Goal: Information Seeking & Learning: Learn about a topic

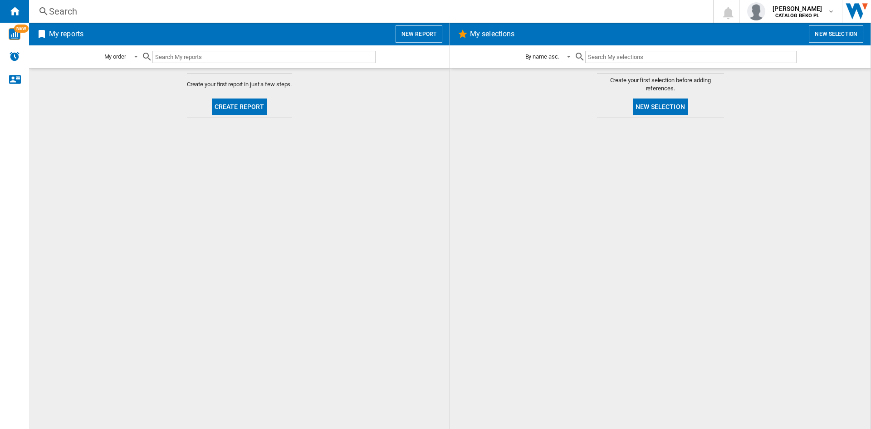
click at [249, 105] on button "Create report" at bounding box center [239, 106] width 55 height 16
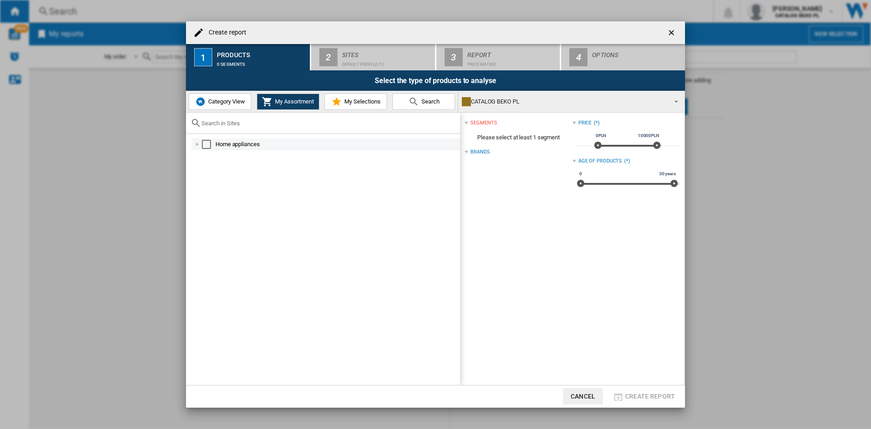
click at [197, 146] on div at bounding box center [197, 144] width 9 height 9
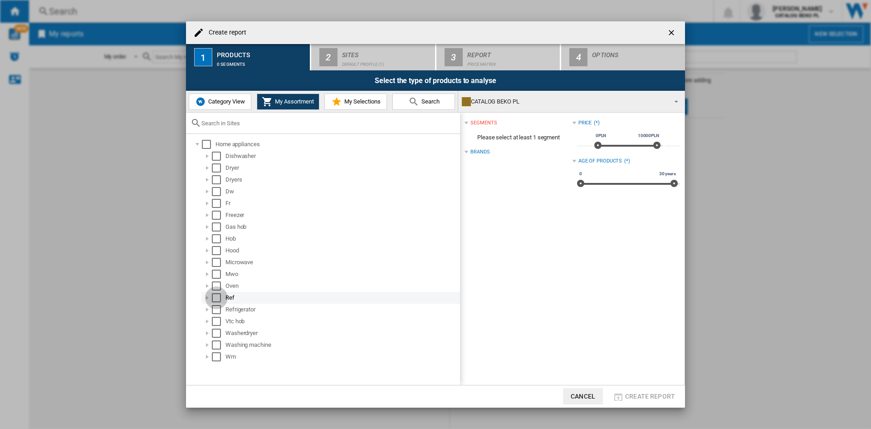
click at [218, 298] on div "Select" at bounding box center [216, 297] width 9 height 9
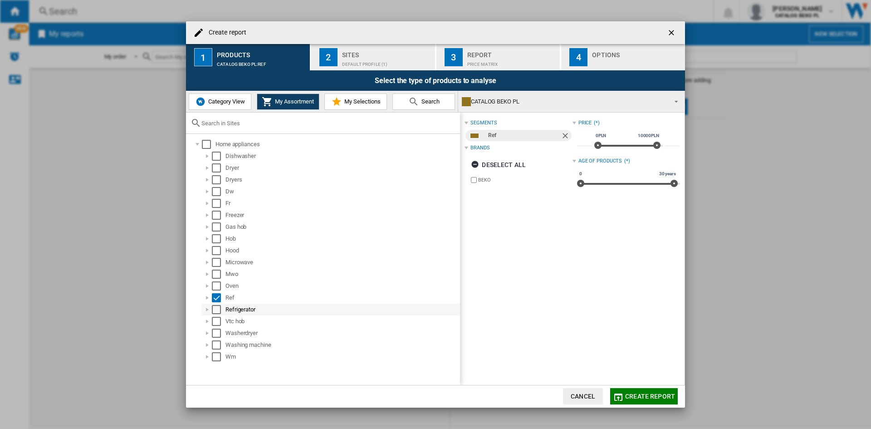
click at [215, 308] on div "Select" at bounding box center [216, 309] width 9 height 9
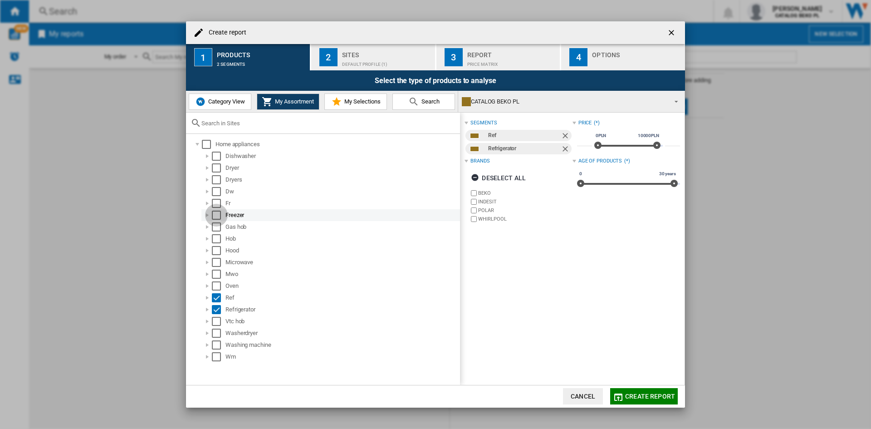
click at [216, 213] on div "Select" at bounding box center [216, 214] width 9 height 9
click at [216, 204] on div "Select" at bounding box center [216, 203] width 9 height 9
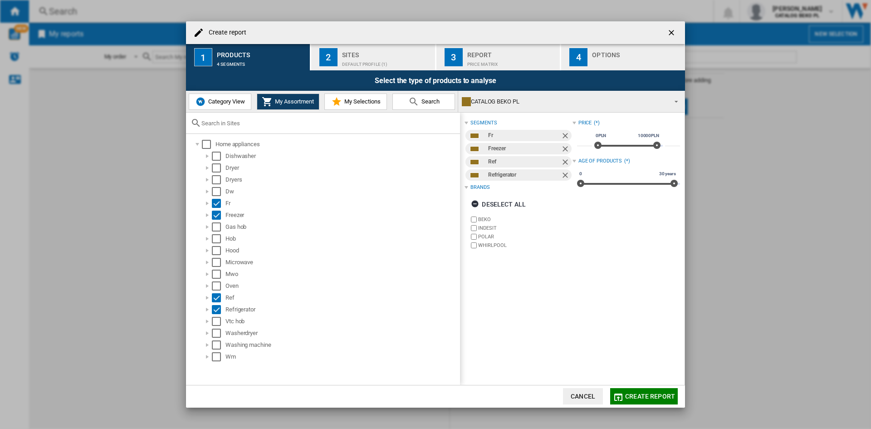
click at [353, 64] on div "Default profile (1)" at bounding box center [386, 62] width 89 height 10
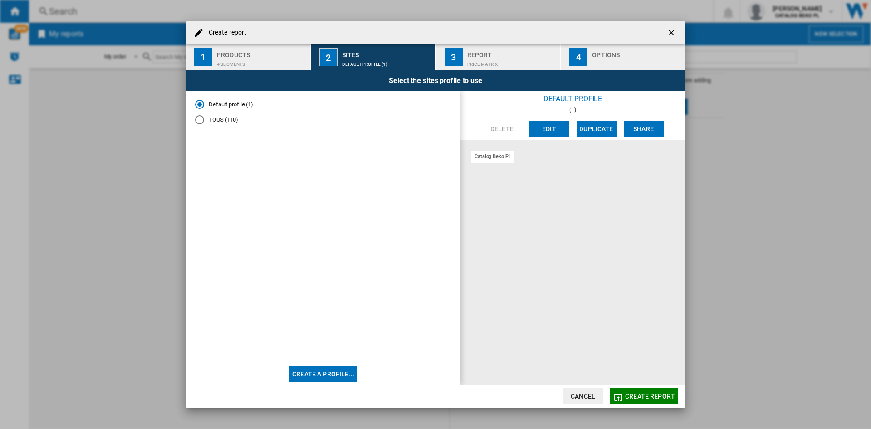
click at [205, 119] on md-radio-button "TOUS (110)" at bounding box center [323, 120] width 256 height 9
click at [638, 393] on span "Create report" at bounding box center [650, 395] width 50 height 7
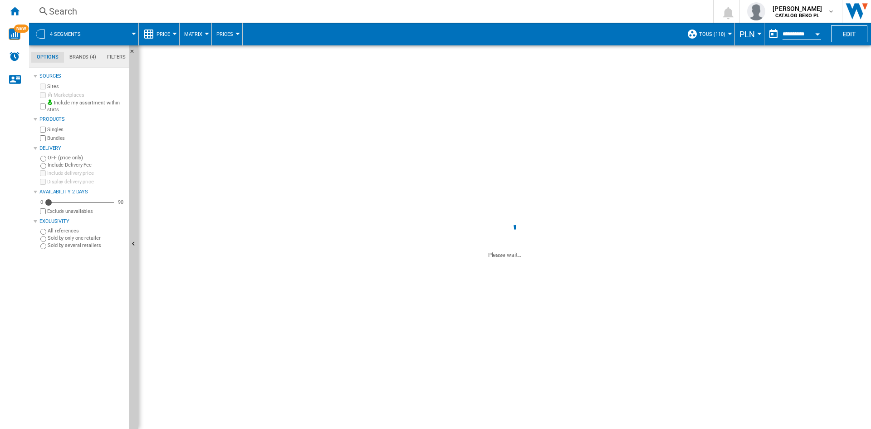
click at [122, 30] on span at bounding box center [113, 34] width 40 height 23
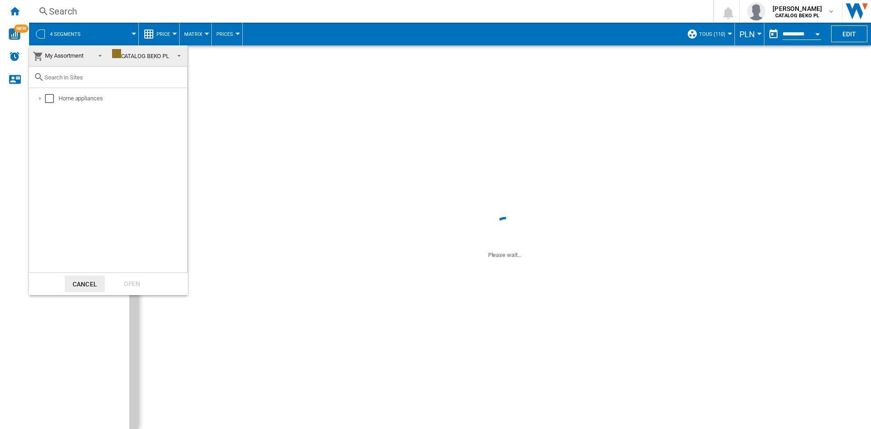
click at [122, 30] on md-backdrop at bounding box center [435, 214] width 871 height 429
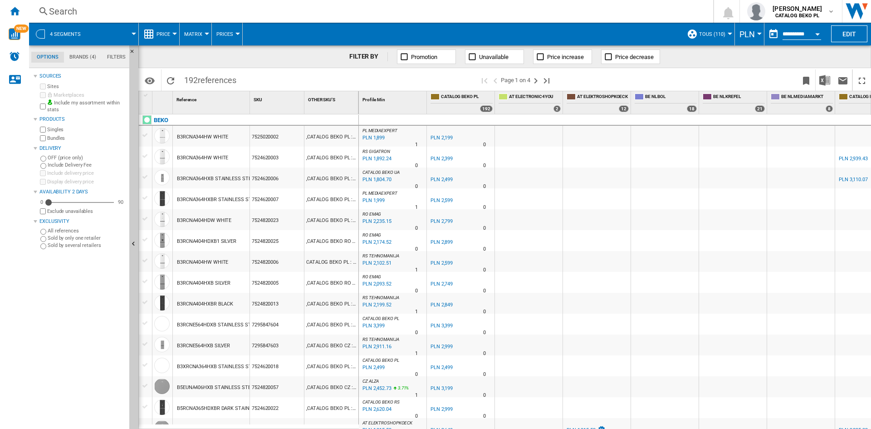
click at [197, 80] on span "192 references" at bounding box center [210, 78] width 61 height 19
click at [188, 72] on span "192 references" at bounding box center [210, 78] width 61 height 19
click at [78, 54] on md-tab-item "Brands (4)" at bounding box center [83, 57] width 38 height 11
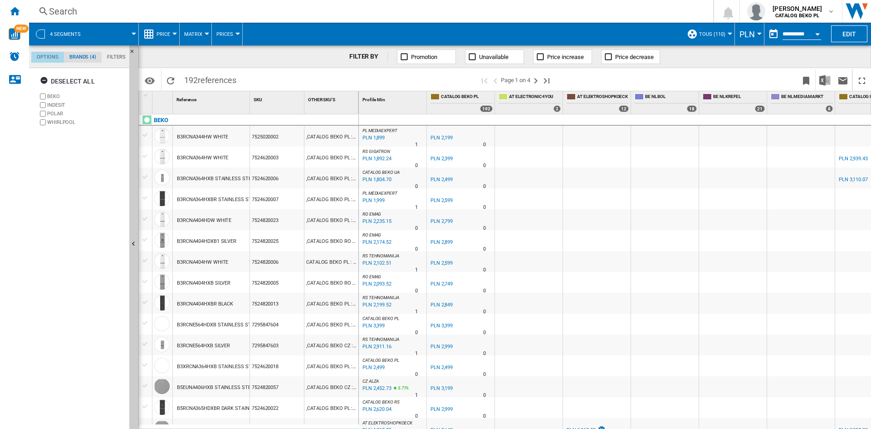
click at [49, 57] on md-tab-item "Options" at bounding box center [47, 57] width 33 height 11
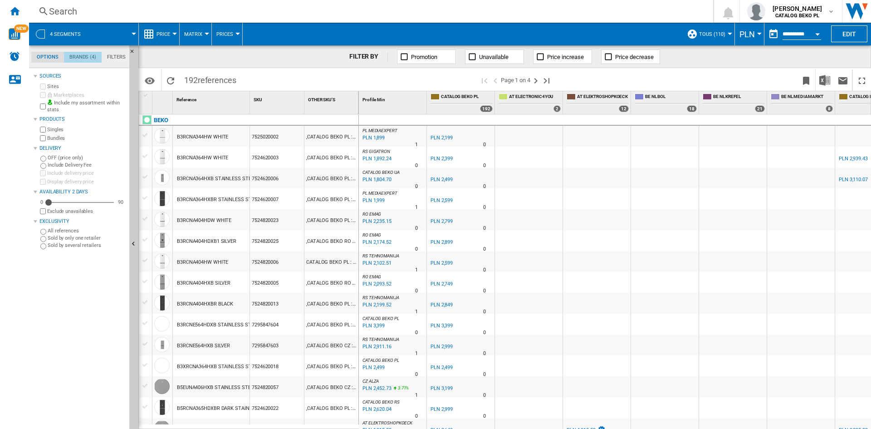
click at [72, 57] on md-tab-item "Brands (4)" at bounding box center [83, 57] width 38 height 11
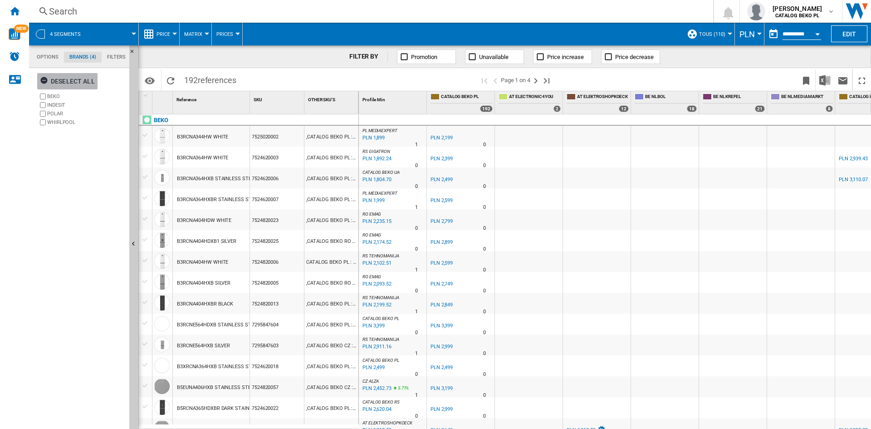
click at [79, 81] on div "Deselect all" at bounding box center [67, 81] width 55 height 16
click at [54, 59] on md-tab-item "Options" at bounding box center [47, 57] width 33 height 11
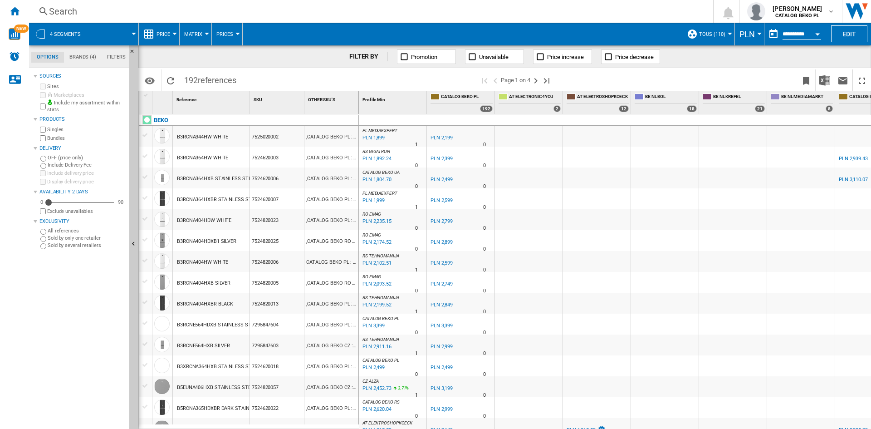
click at [89, 59] on md-tab-item "Brands (4)" at bounding box center [83, 57] width 38 height 11
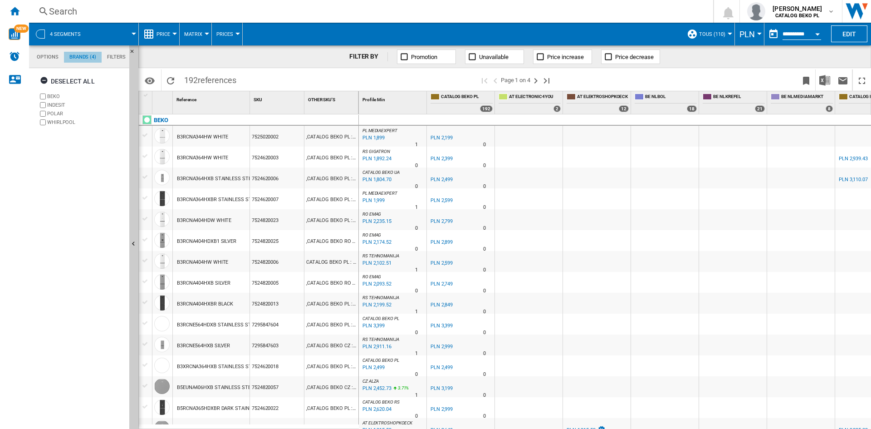
scroll to position [35, 0]
click at [83, 79] on div "Deselect all" at bounding box center [67, 81] width 55 height 16
click at [41, 81] on ng-md-icon "button" at bounding box center [45, 81] width 11 height 11
click at [42, 81] on ng-md-icon "button" at bounding box center [45, 81] width 11 height 11
click at [16, 31] on span "NEW" at bounding box center [21, 28] width 15 height 8
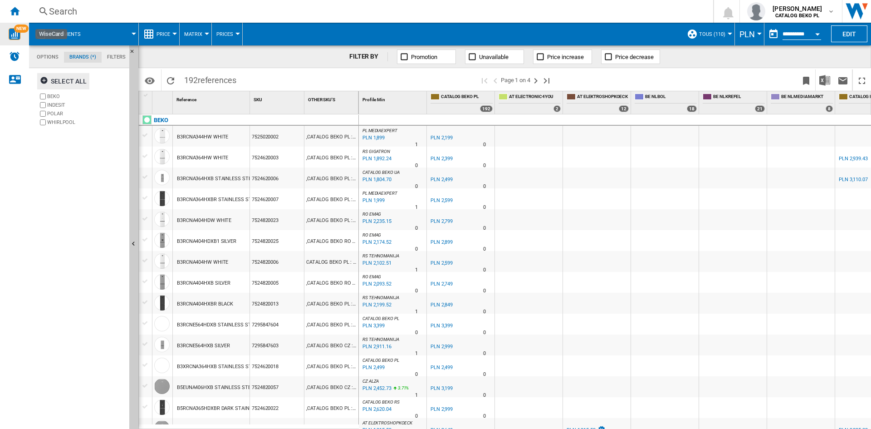
click at [51, 12] on div "Search" at bounding box center [369, 11] width 641 height 13
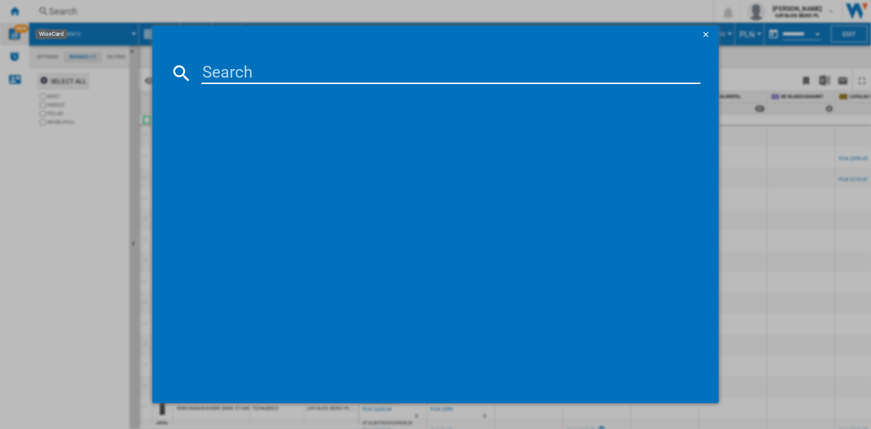
click at [705, 29] on button "button" at bounding box center [707, 35] width 18 height 18
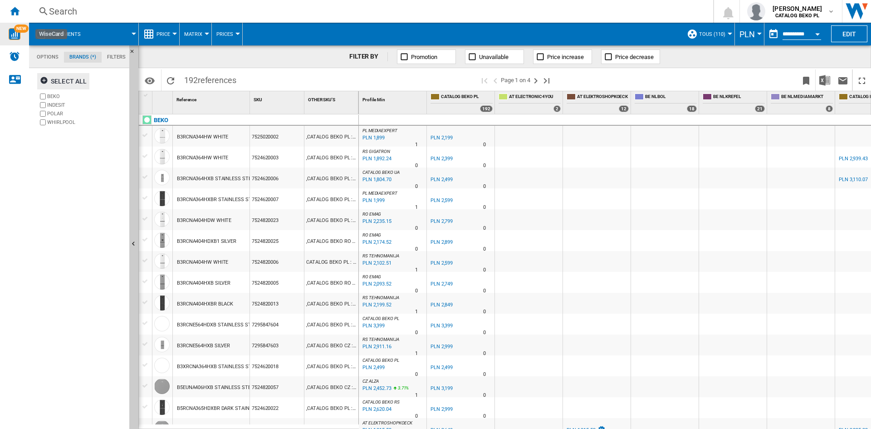
click at [49, 57] on md-tab-item "Options" at bounding box center [47, 57] width 33 height 11
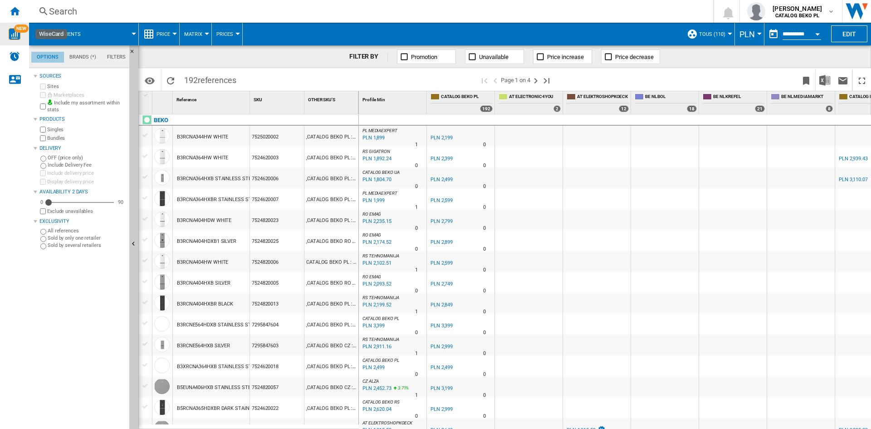
scroll to position [11, 0]
click at [78, 59] on md-tab-item "Brands (*)" at bounding box center [83, 57] width 38 height 11
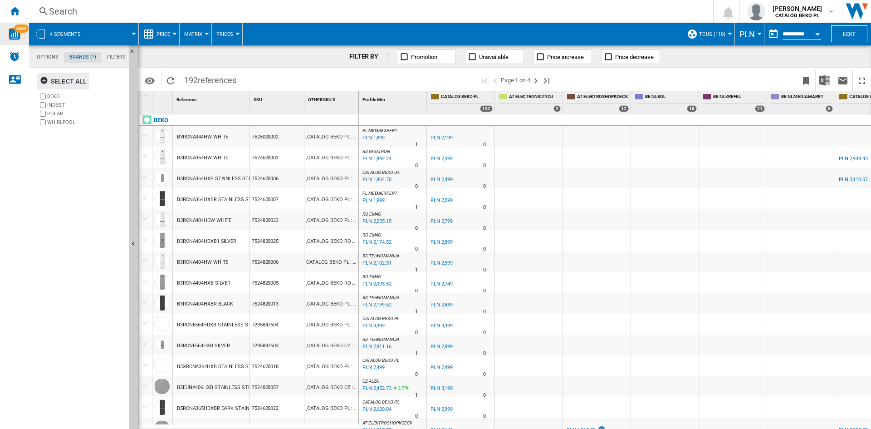
click at [135, 35] on md-menu "4 segments" at bounding box center [84, 34] width 110 height 23
click at [122, 55] on md-tab-item "Filters" at bounding box center [116, 57] width 29 height 11
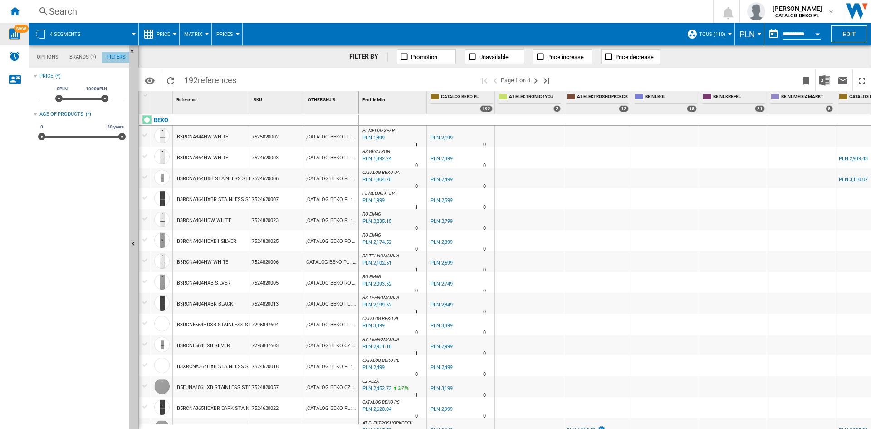
scroll to position [59, 0]
click at [129, 34] on span at bounding box center [113, 34] width 40 height 23
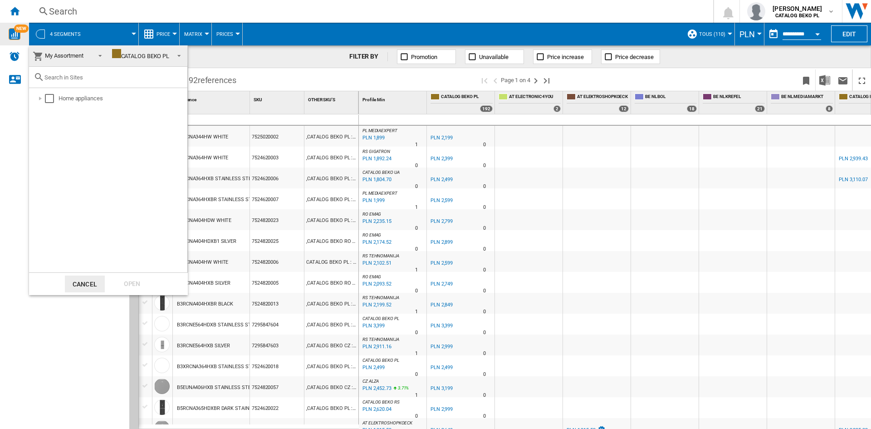
click at [81, 75] on input "text" at bounding box center [113, 77] width 138 height 7
paste input "RS68CG855DB1EG"
type input "RS68CG855DB1EG"
click at [91, 54] on md-select-value "My Assortment" at bounding box center [68, 55] width 79 height 21
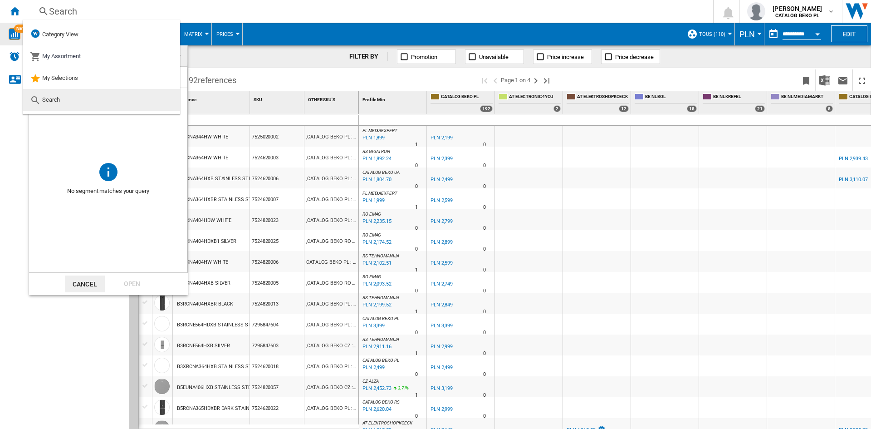
click at [77, 103] on md-option "Search" at bounding box center [101, 100] width 157 height 22
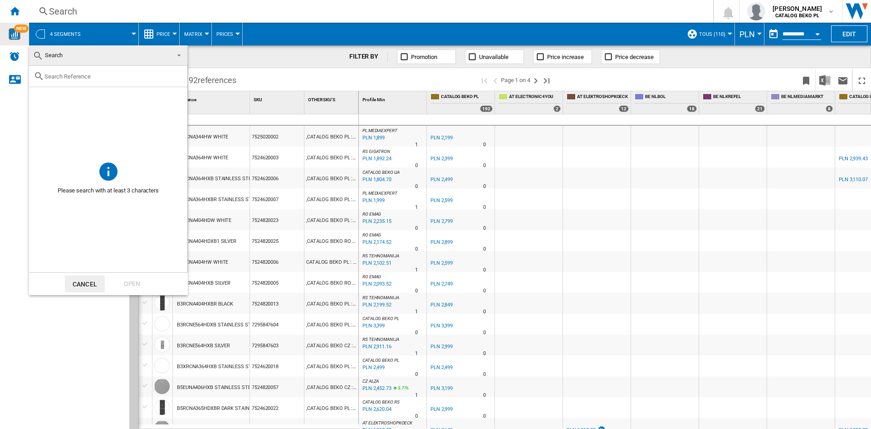
click at [73, 80] on div at bounding box center [108, 76] width 158 height 21
click at [73, 75] on input "text" at bounding box center [113, 76] width 138 height 7
paste input "RS68CG855DB1EG"
type input "RS68CG855DB1EG"
click at [140, 286] on div "Open" at bounding box center [132, 283] width 40 height 17
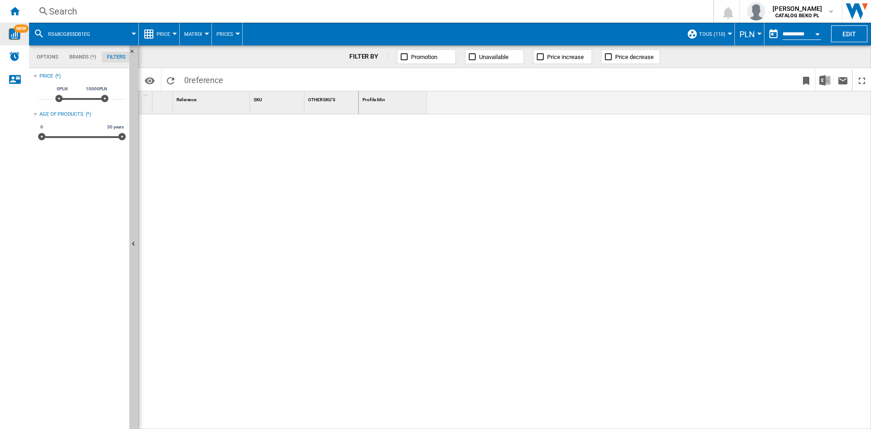
click at [101, 30] on div "RS68CG855DB1EG" at bounding box center [84, 34] width 100 height 23
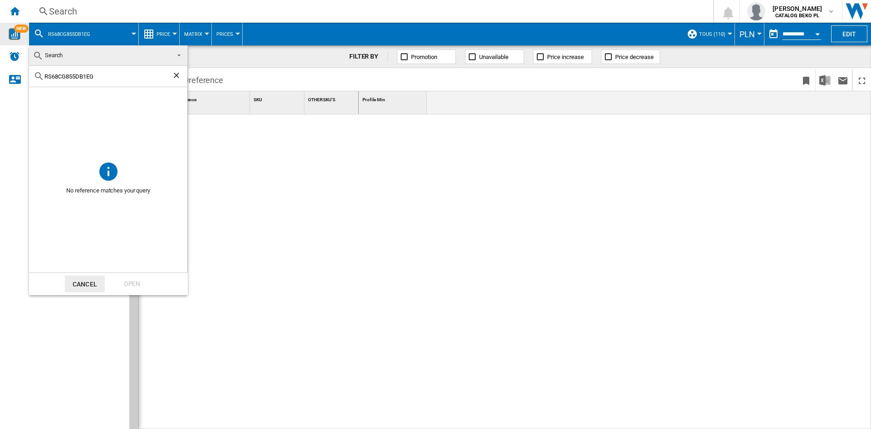
click at [104, 75] on input "RS68CG855DB1EG" at bounding box center [107, 76] width 127 height 7
type input "RS68CG855DB1"
click at [121, 279] on div "Open" at bounding box center [132, 283] width 40 height 17
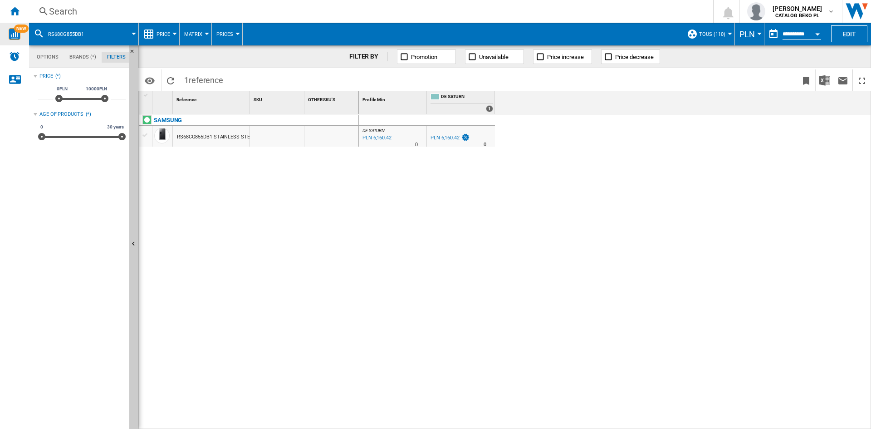
click at [754, 35] on button "PLN" at bounding box center [749, 34] width 20 height 23
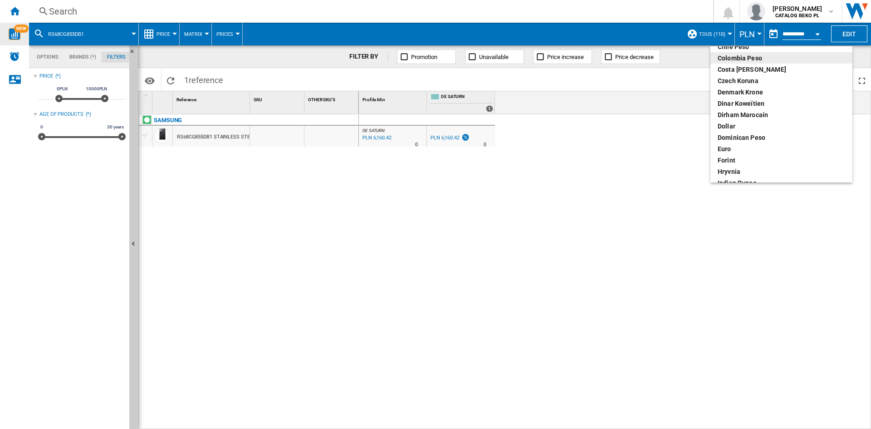
scroll to position [91, 0]
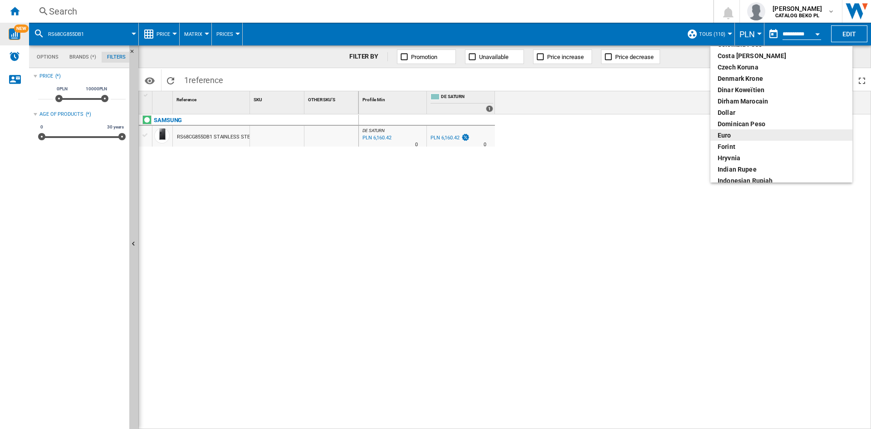
click at [730, 134] on div "euro" at bounding box center [781, 135] width 127 height 9
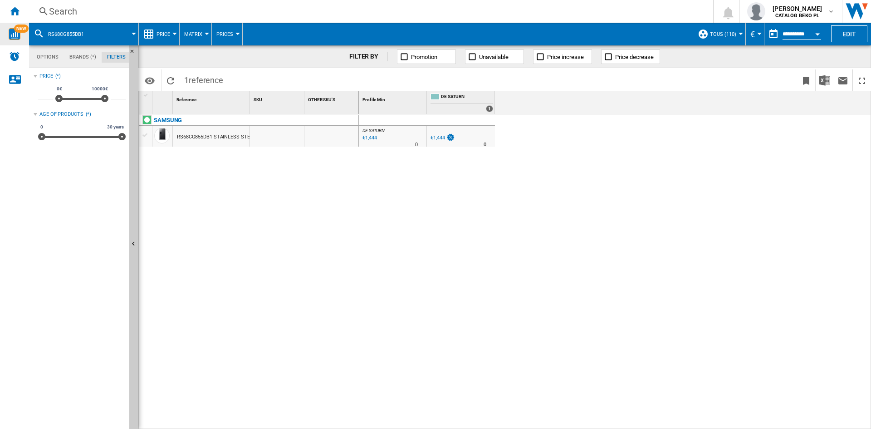
click at [172, 39] on button "Price" at bounding box center [165, 34] width 18 height 23
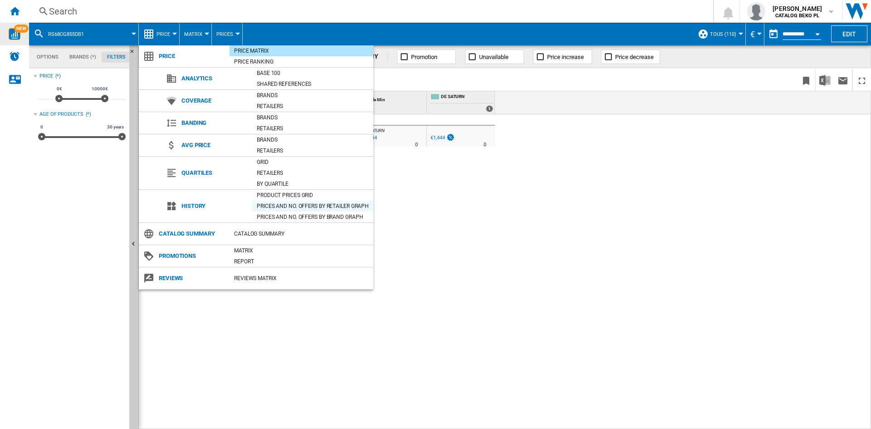
click at [284, 204] on div "Prices and No. offers by retailer graph" at bounding box center [312, 205] width 121 height 9
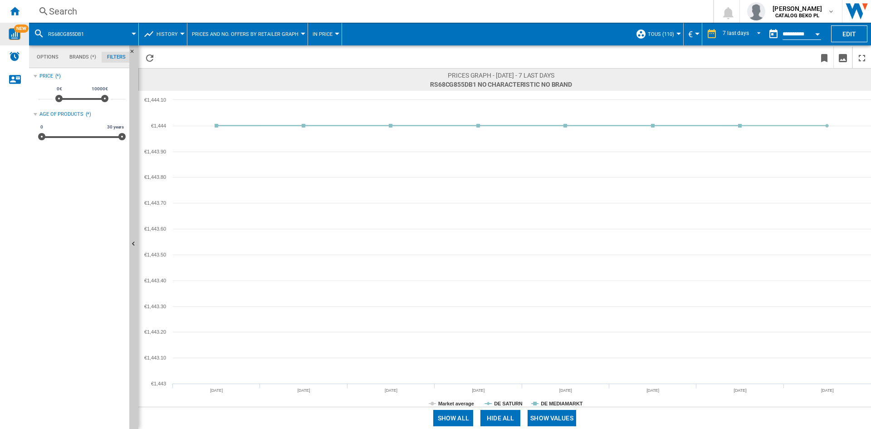
click at [177, 32] on button "History" at bounding box center [169, 34] width 26 height 23
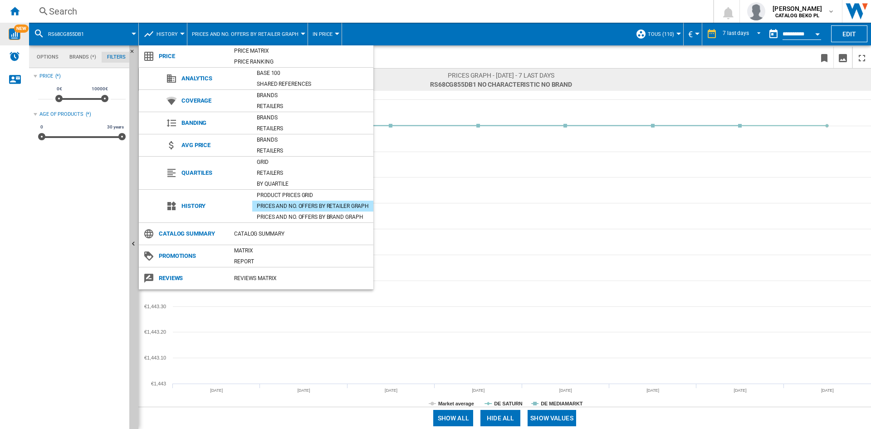
click at [534, 45] on md-backdrop at bounding box center [435, 214] width 871 height 429
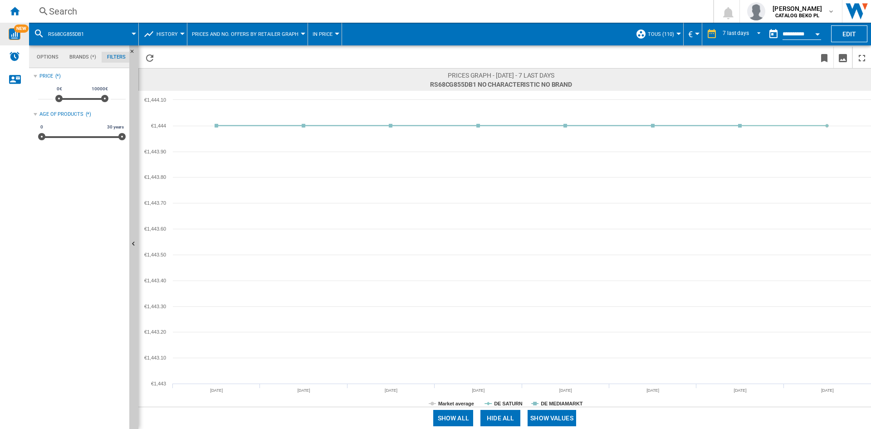
click at [535, 77] on span "Prices graph - [DATE] - 7 last days" at bounding box center [501, 75] width 142 height 9
click at [728, 31] on div "7 last days" at bounding box center [736, 34] width 26 height 6
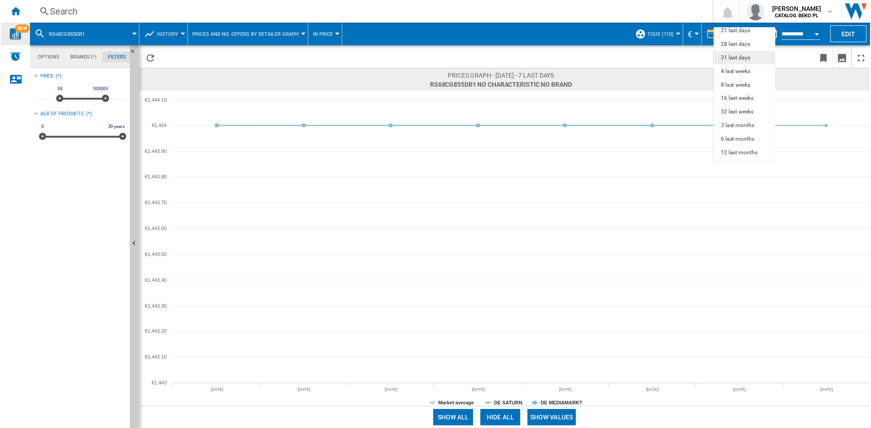
scroll to position [57, 0]
click at [749, 126] on div "6 last months" at bounding box center [738, 127] width 34 height 8
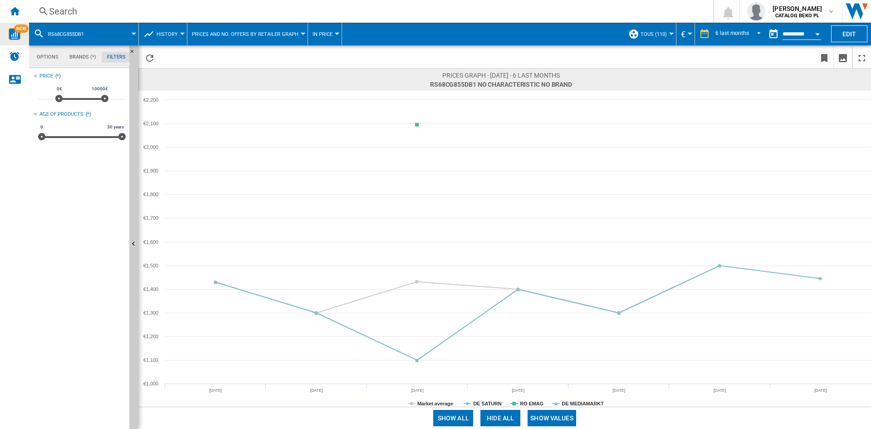
click at [249, 36] on span "Prices and No. offers by retailer graph" at bounding box center [245, 34] width 107 height 6
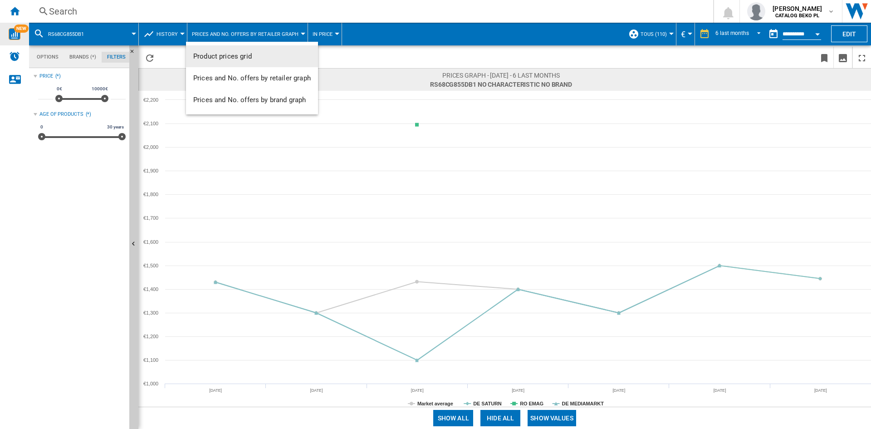
click at [178, 32] on md-backdrop at bounding box center [435, 214] width 871 height 429
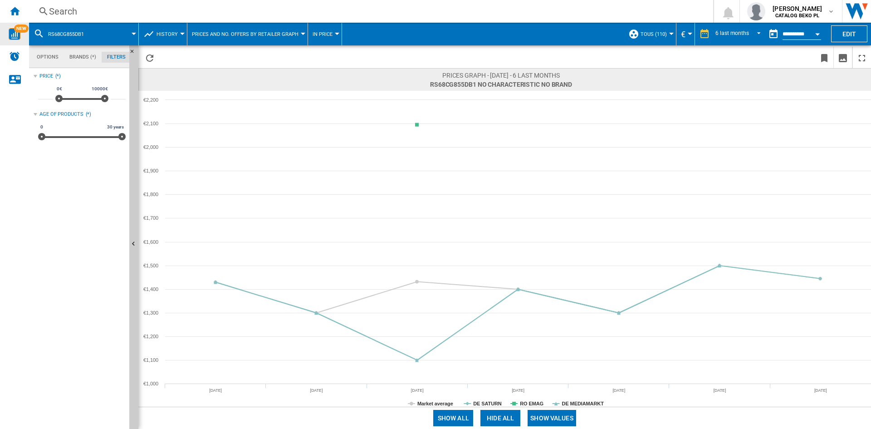
click at [178, 32] on button "History" at bounding box center [169, 34] width 26 height 23
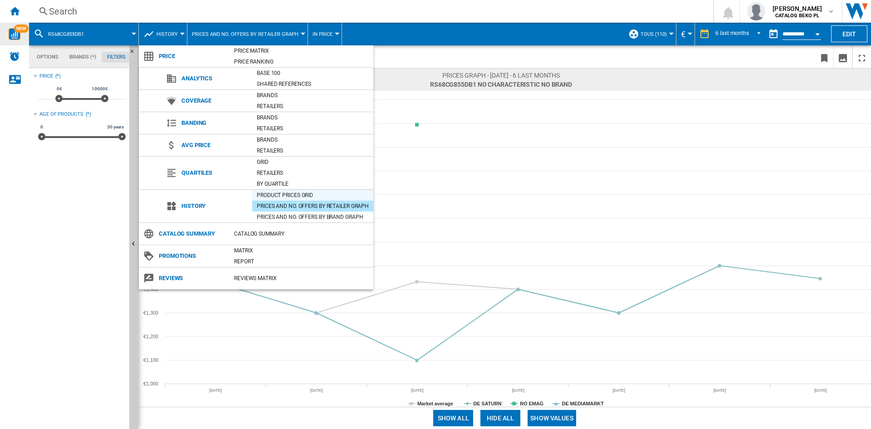
click at [319, 190] on div "Product prices grid" at bounding box center [312, 195] width 121 height 11
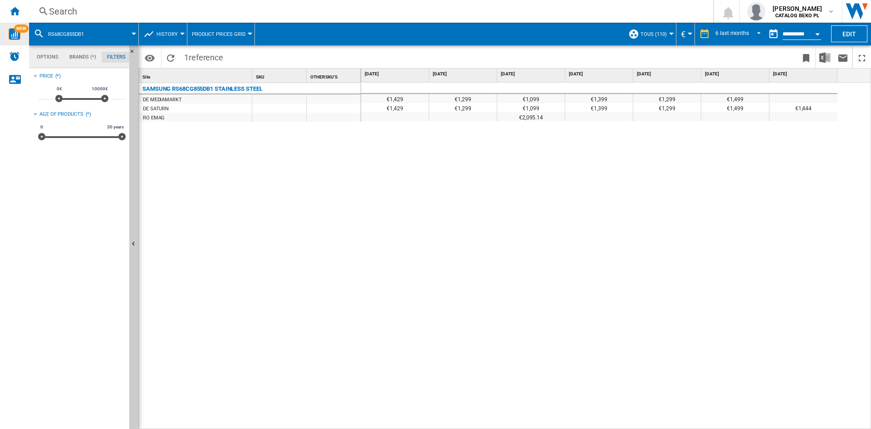
drag, startPoint x: 659, startPoint y: 97, endPoint x: 672, endPoint y: 95, distance: 13.8
click at [679, 98] on div "€1,299" at bounding box center [667, 98] width 68 height 9
click at [159, 88] on div "SAMSUNG RS68CG855DB1 STAINLESS STEEL" at bounding box center [202, 88] width 120 height 11
click at [213, 89] on div "SAMSUNG RS68CG855DB1 STAINLESS STEEL" at bounding box center [202, 88] width 120 height 11
click at [114, 32] on span at bounding box center [115, 34] width 37 height 23
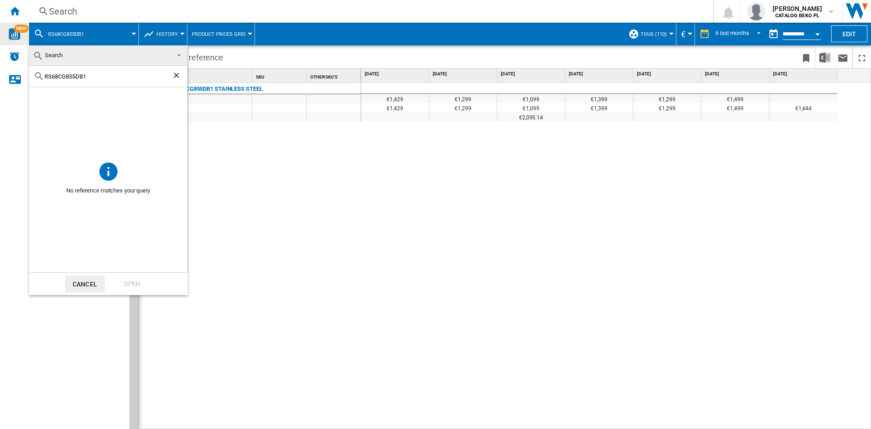
drag, startPoint x: 97, startPoint y: 78, endPoint x: 0, endPoint y: 73, distance: 97.2
click at [0, 73] on body "In order to access Insight, please log out and log in again OK NEW Search Searc…" at bounding box center [435, 214] width 871 height 429
paste input "A884C"
type input "RS68A884CB1"
click at [133, 284] on div "Open" at bounding box center [132, 283] width 40 height 17
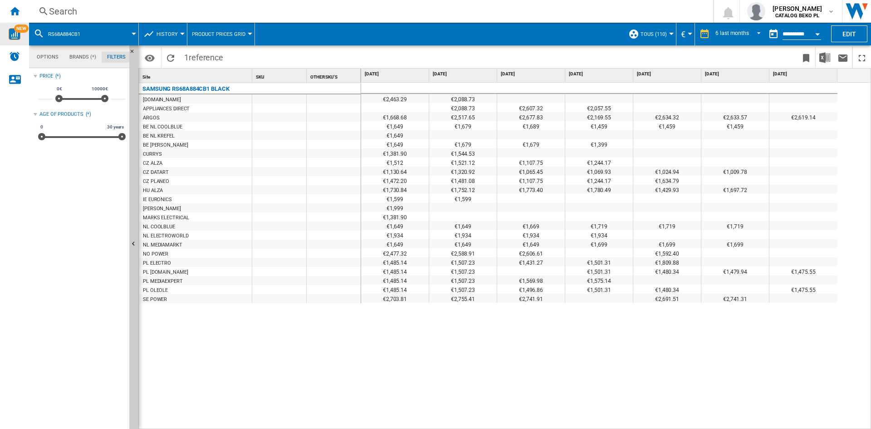
drag, startPoint x: 527, startPoint y: 172, endPoint x: 537, endPoint y: 171, distance: 10.1
click at [537, 171] on div "€1,065.45" at bounding box center [531, 170] width 68 height 9
drag, startPoint x: 753, startPoint y: 171, endPoint x: 585, endPoint y: 169, distance: 167.8
click at [585, 166] on div "€1,130.64 €1,320.92 €1,065.45 €1,069.93 €1,024.94 €1,009.78" at bounding box center [599, 166] width 476 height 0
click at [562, 210] on div at bounding box center [531, 207] width 68 height 9
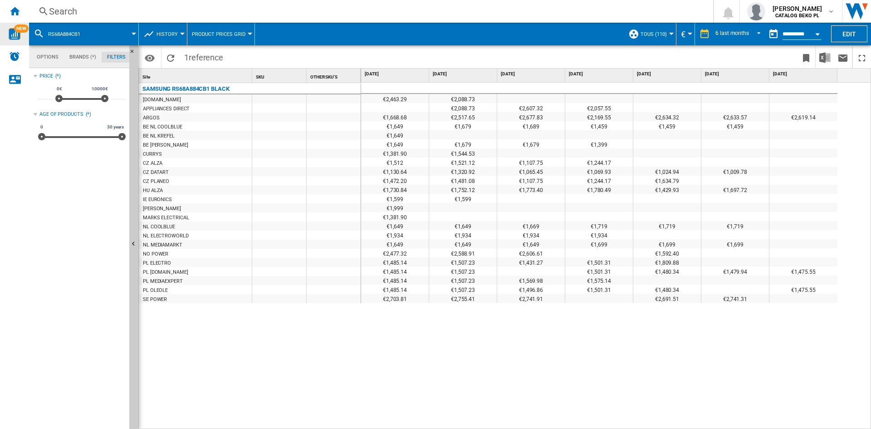
drag, startPoint x: 384, startPoint y: 169, endPoint x: 611, endPoint y: 168, distance: 227.7
click at [611, 166] on div "€1,130.64 €1,320.92 €1,065.45 €1,069.93 €1,024.94 €1,009.78" at bounding box center [599, 166] width 476 height 0
drag, startPoint x: 611, startPoint y: 143, endPoint x: 592, endPoint y: 141, distance: 19.2
click at [592, 141] on div "€1,399" at bounding box center [599, 143] width 68 height 9
click at [103, 36] on span at bounding box center [113, 34] width 41 height 23
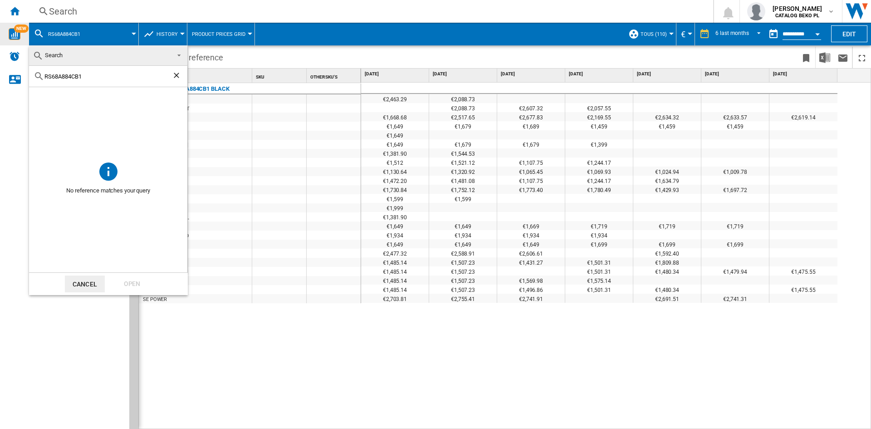
drag, startPoint x: 106, startPoint y: 77, endPoint x: 0, endPoint y: 55, distance: 108.3
click at [0, 55] on body "In order to access Insight, please log out and log in again OK NEW Search Searc…" at bounding box center [435, 214] width 871 height 429
paste input "SL/[GEOGRAPHIC_DATA]"
type input "RS68A884CSL"
click at [134, 282] on div "Open" at bounding box center [132, 283] width 40 height 17
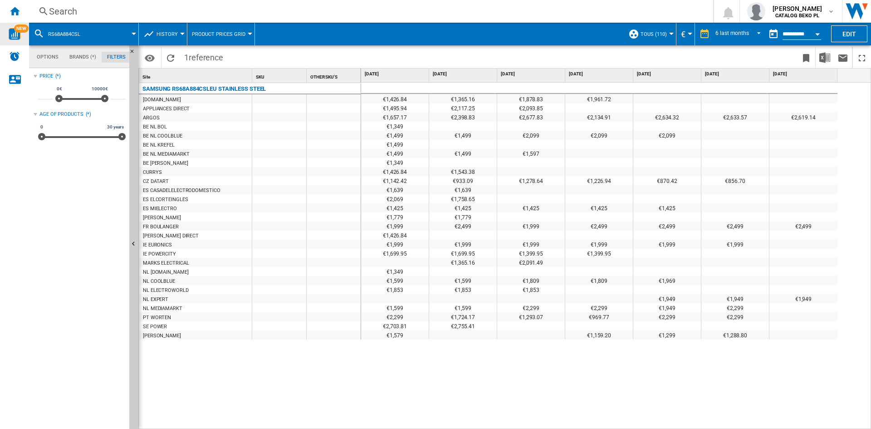
drag, startPoint x: 670, startPoint y: 336, endPoint x: 692, endPoint y: 335, distance: 21.8
click at [692, 335] on div "€1,299" at bounding box center [667, 334] width 68 height 9
click at [743, 391] on div "€1,426.84 €1,365.16 €1,878.83 €1,961.72 €1,495.94 €2,117.25 €2,093.85 €1,657.17…" at bounding box center [616, 256] width 510 height 347
